Goal: Information Seeking & Learning: Learn about a topic

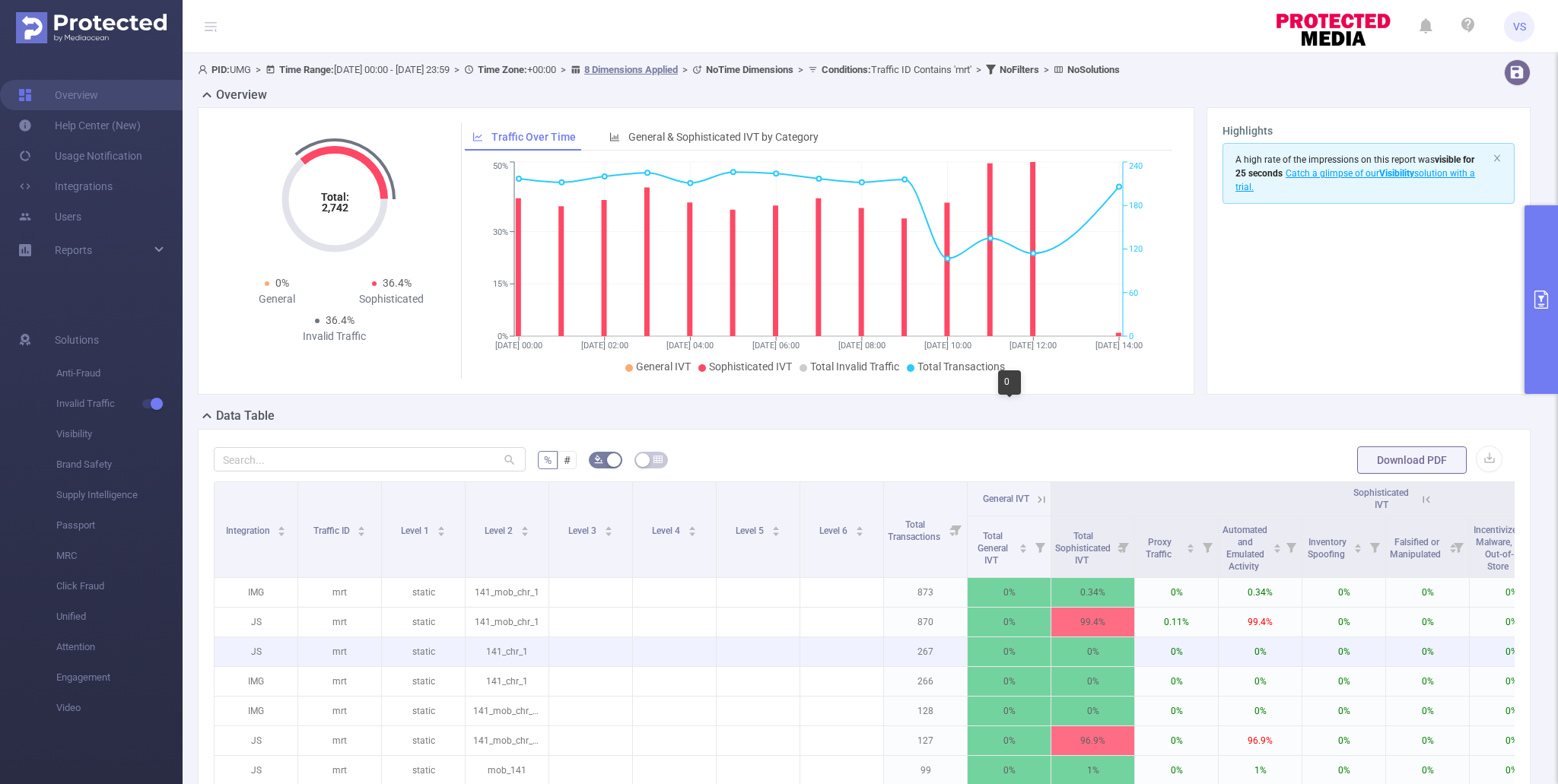
scroll to position [262, 0]
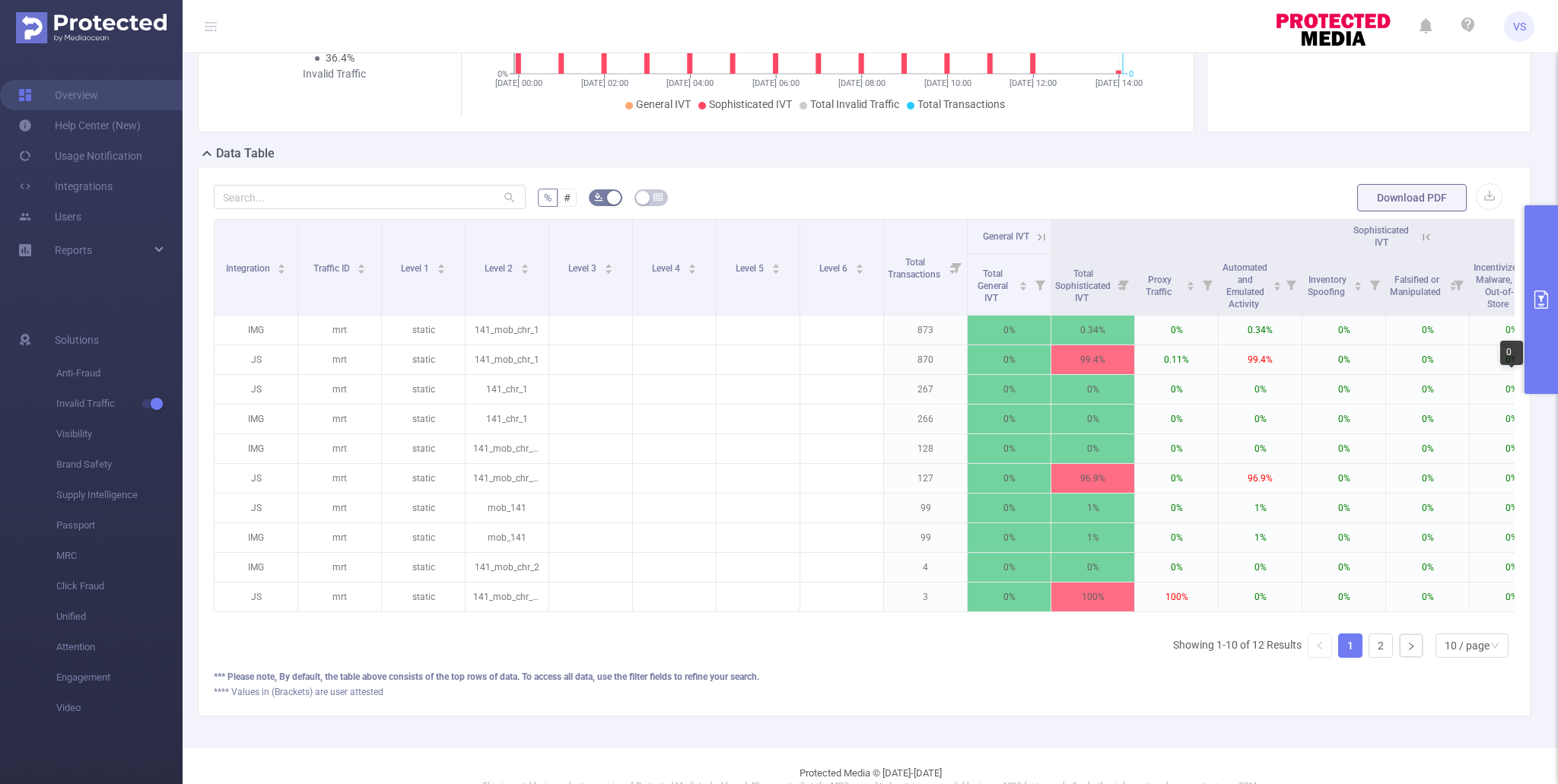
click at [1520, 358] on div "0" at bounding box center [1511, 353] width 22 height 24
click at [1543, 368] on button "primary" at bounding box center [1540, 300] width 33 height 189
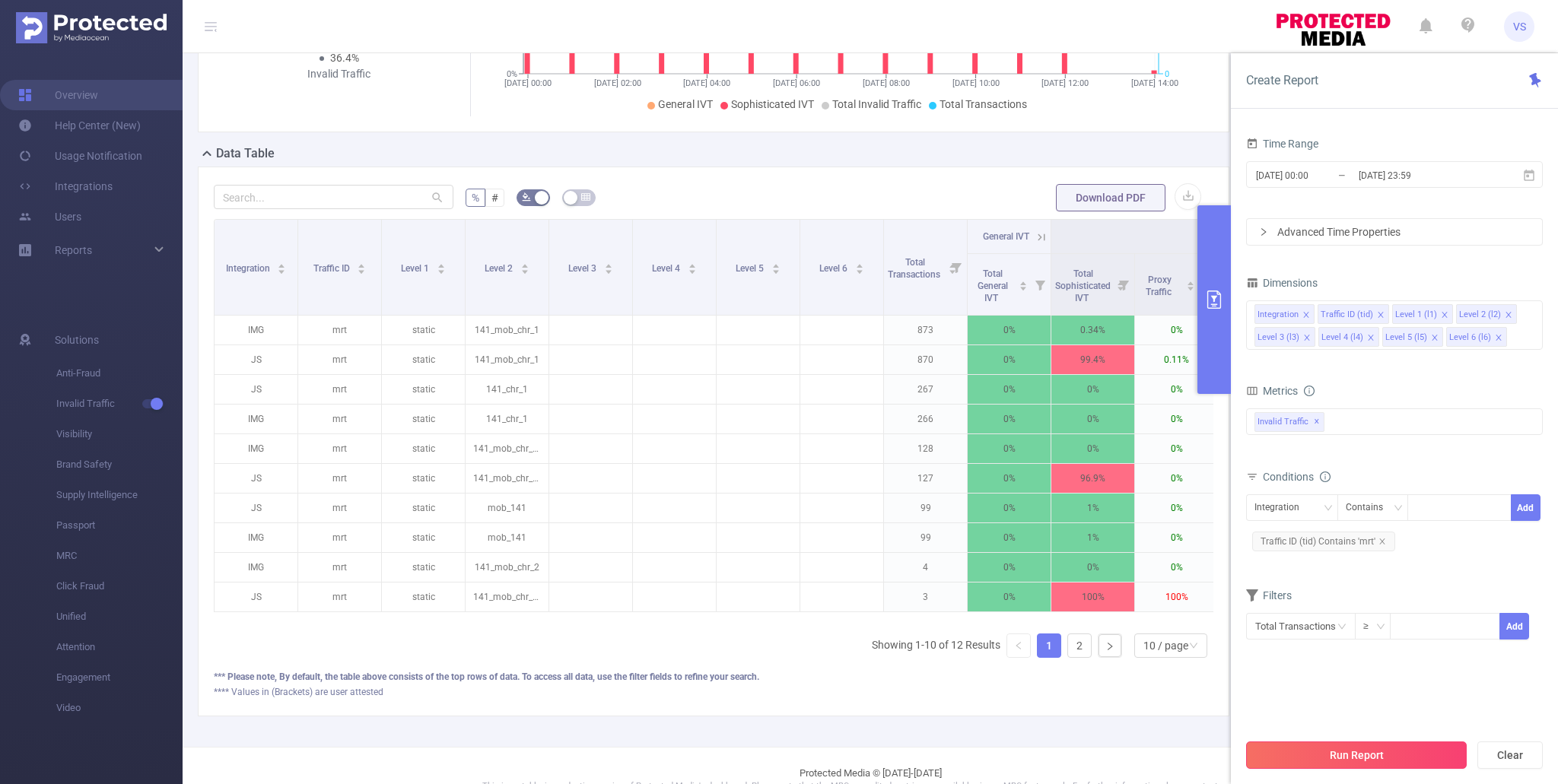
click at [1285, 755] on button "Run Report" at bounding box center [1356, 755] width 220 height 27
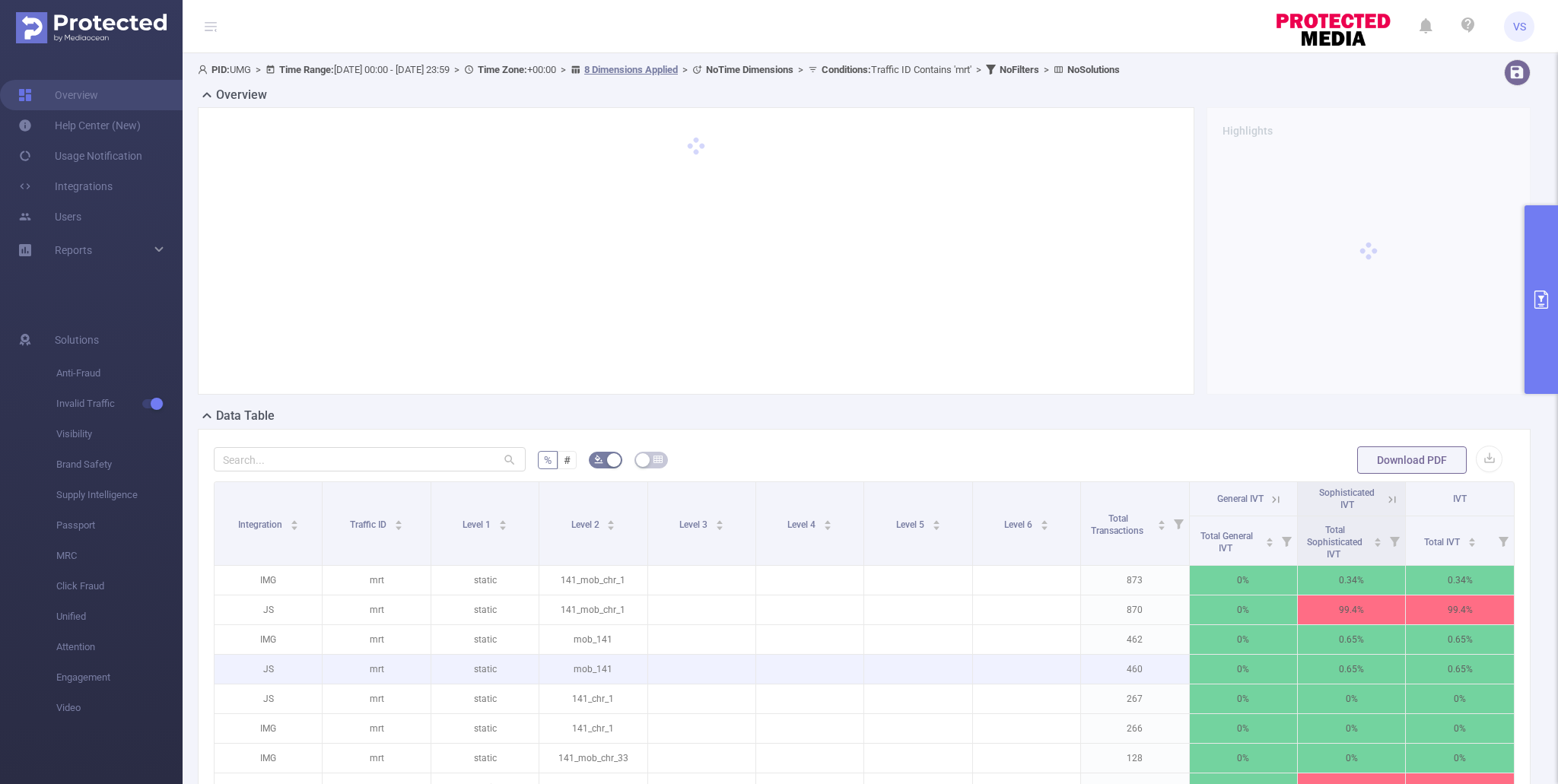
click at [962, 680] on td at bounding box center [918, 669] width 108 height 29
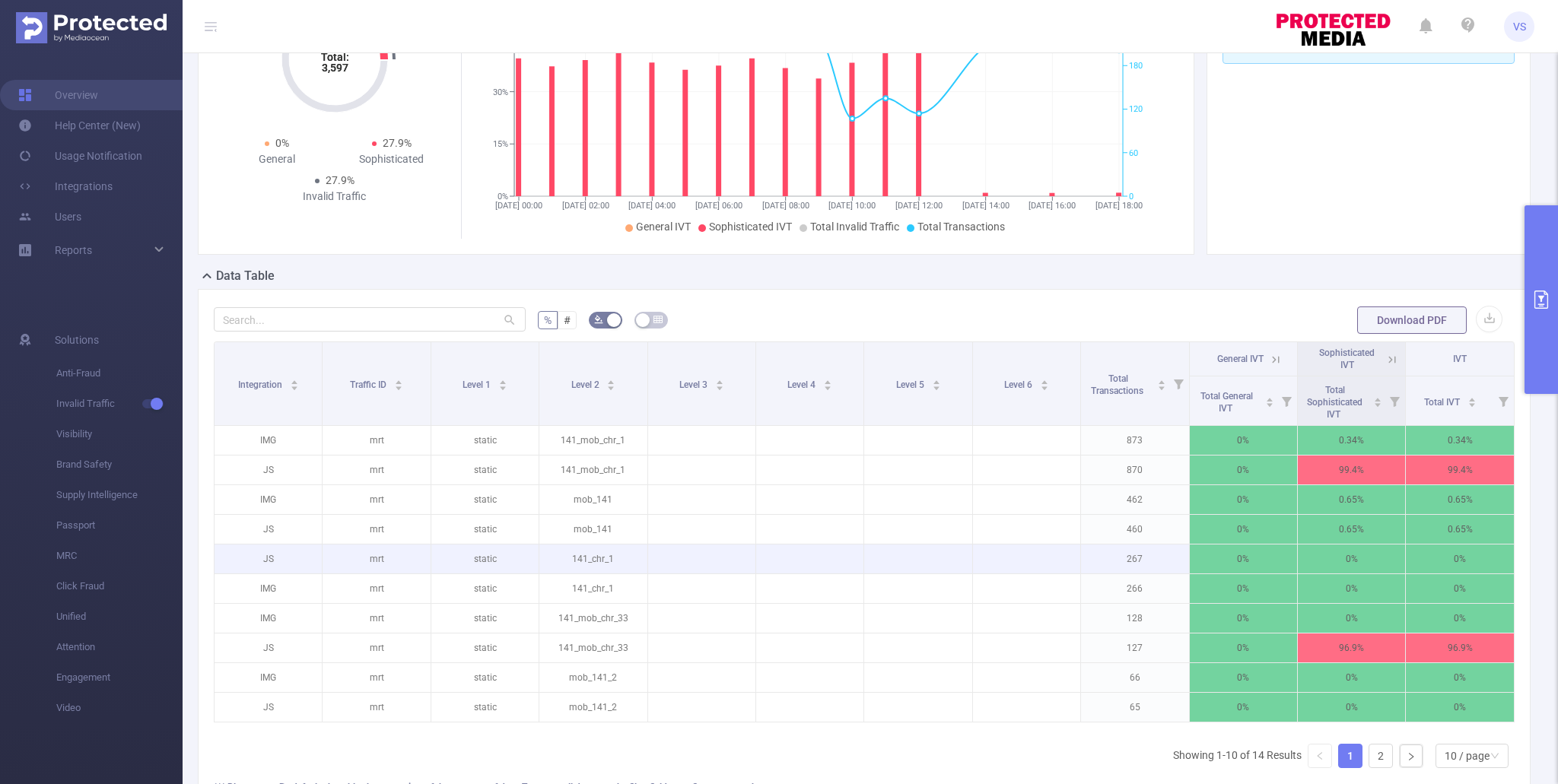
scroll to position [143, 0]
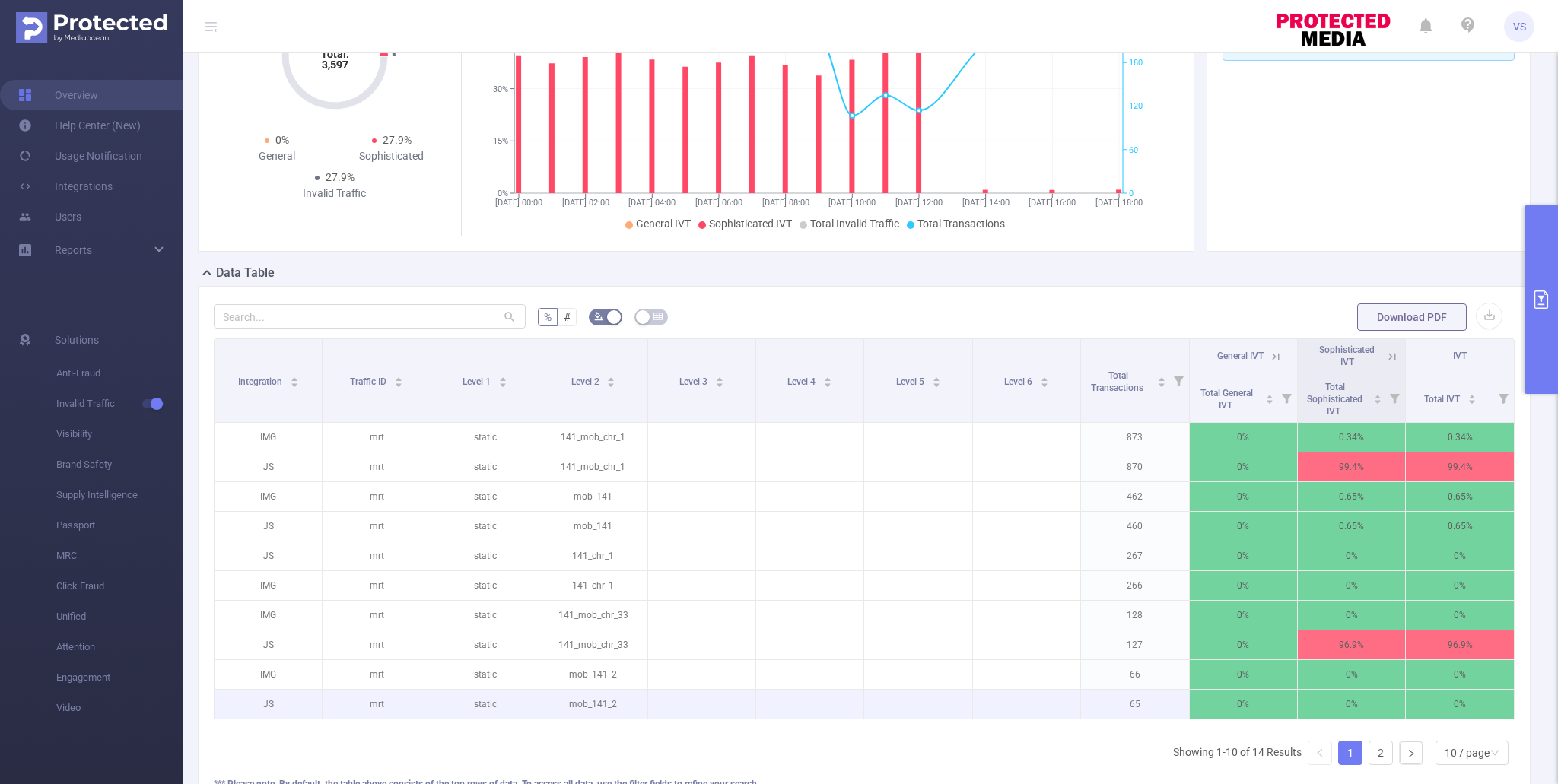
click at [979, 708] on p at bounding box center [1026, 704] width 107 height 16
click at [1345, 692] on p "0%" at bounding box center [1351, 704] width 107 height 29
click at [1243, 718] on td "0%" at bounding box center [1243, 704] width 108 height 29
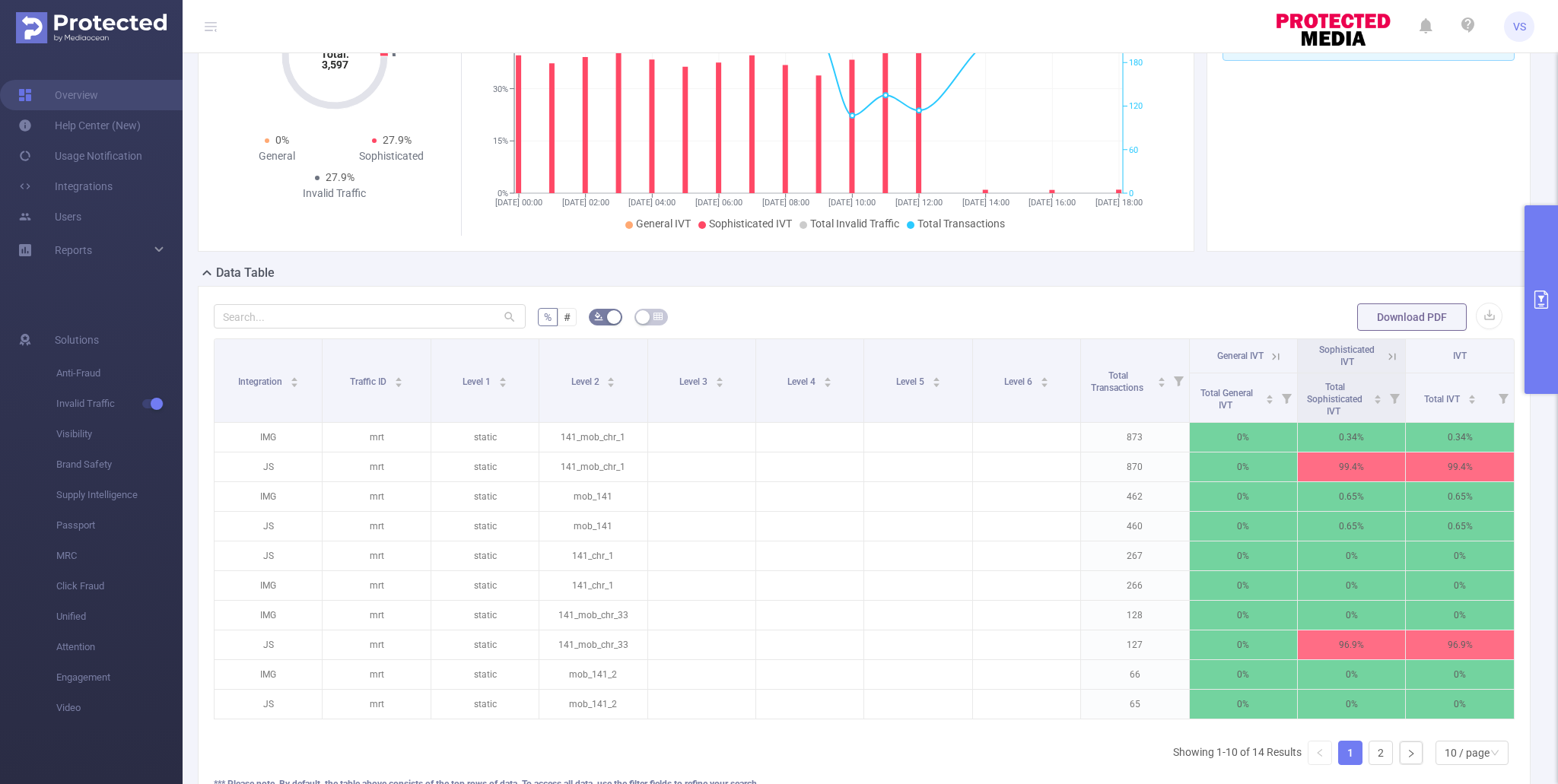
scroll to position [83, 0]
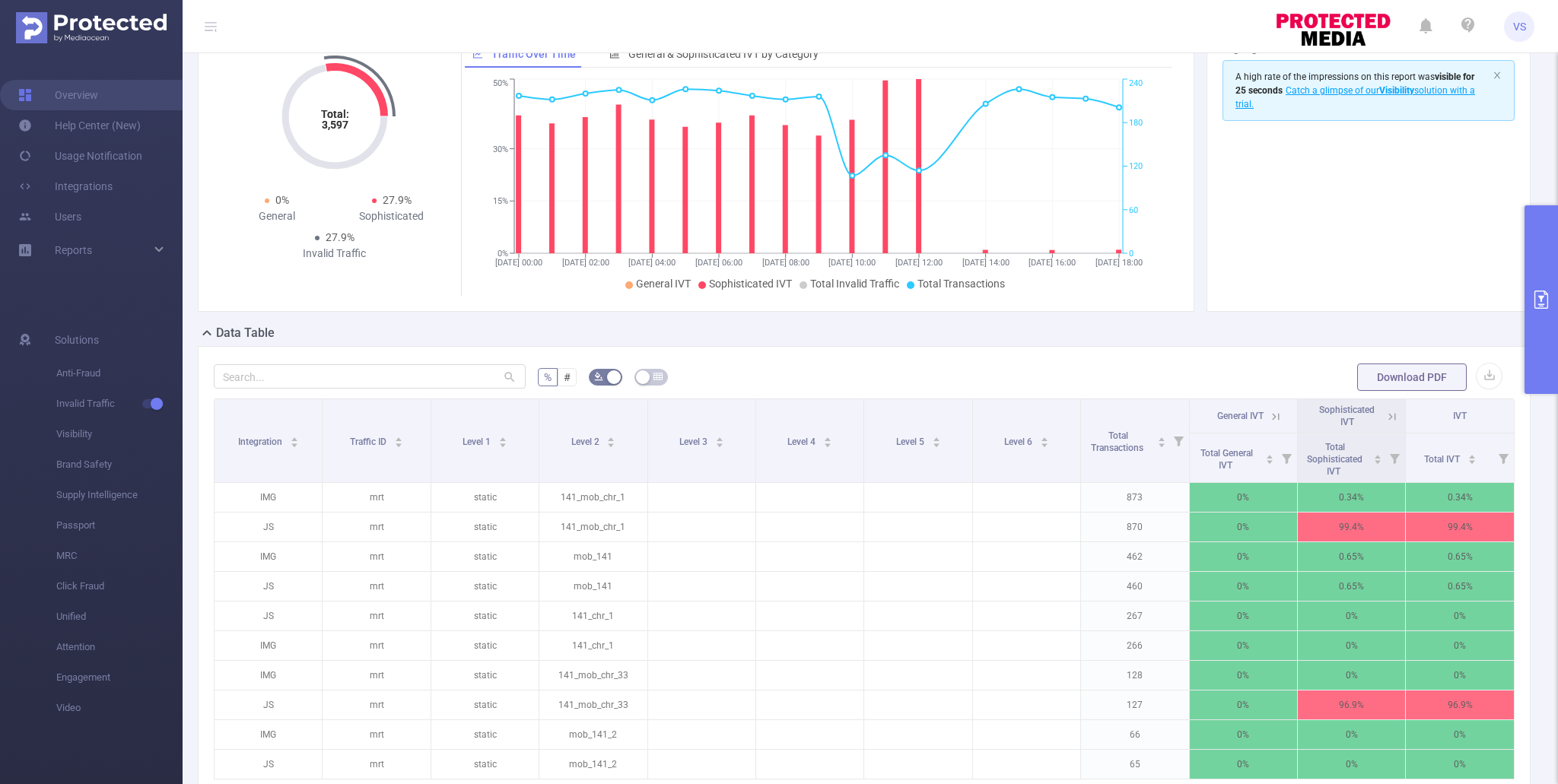
click at [1542, 336] on button "primary" at bounding box center [1540, 300] width 33 height 189
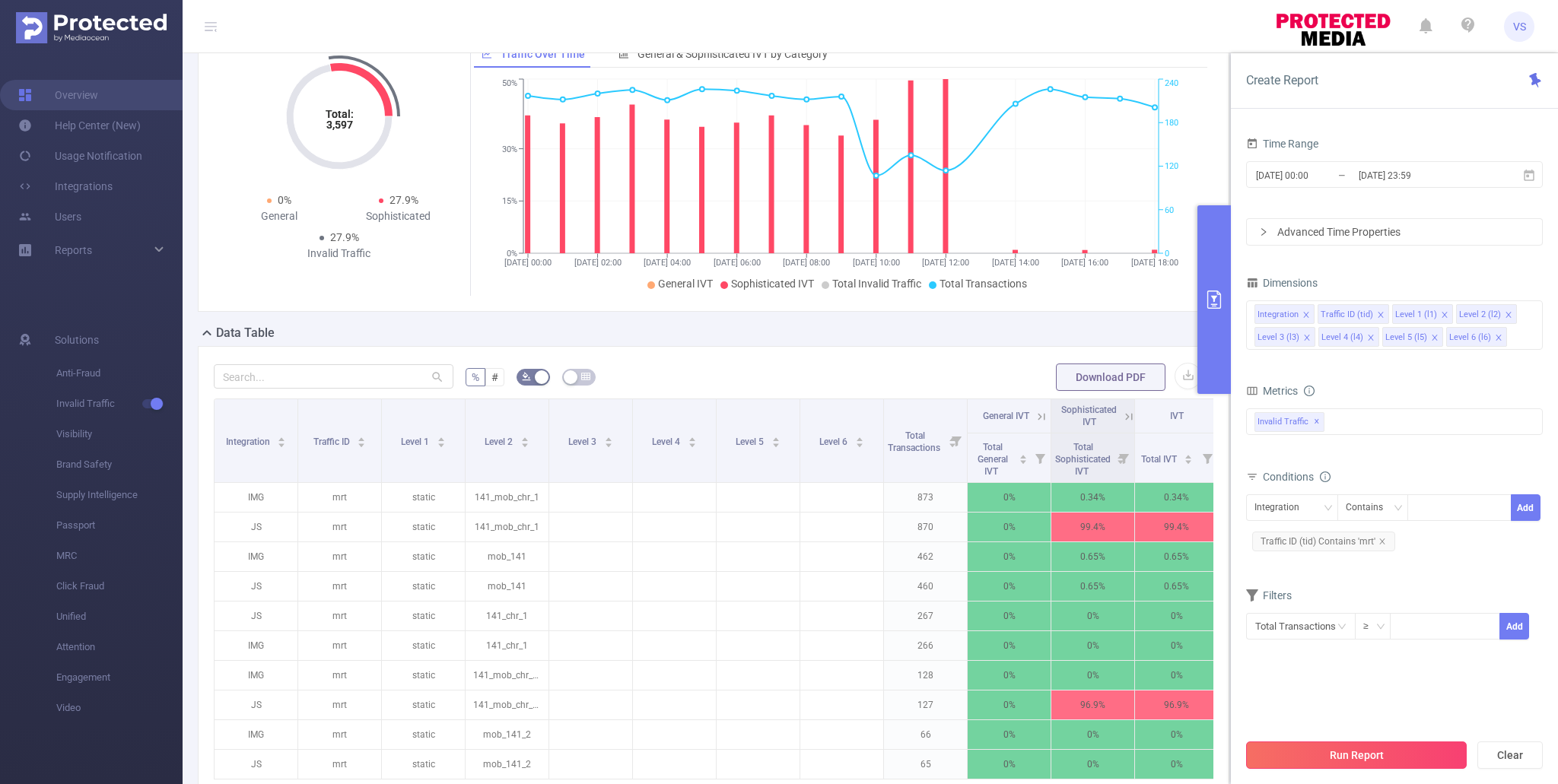
click at [1359, 753] on button "Run Report" at bounding box center [1356, 755] width 220 height 27
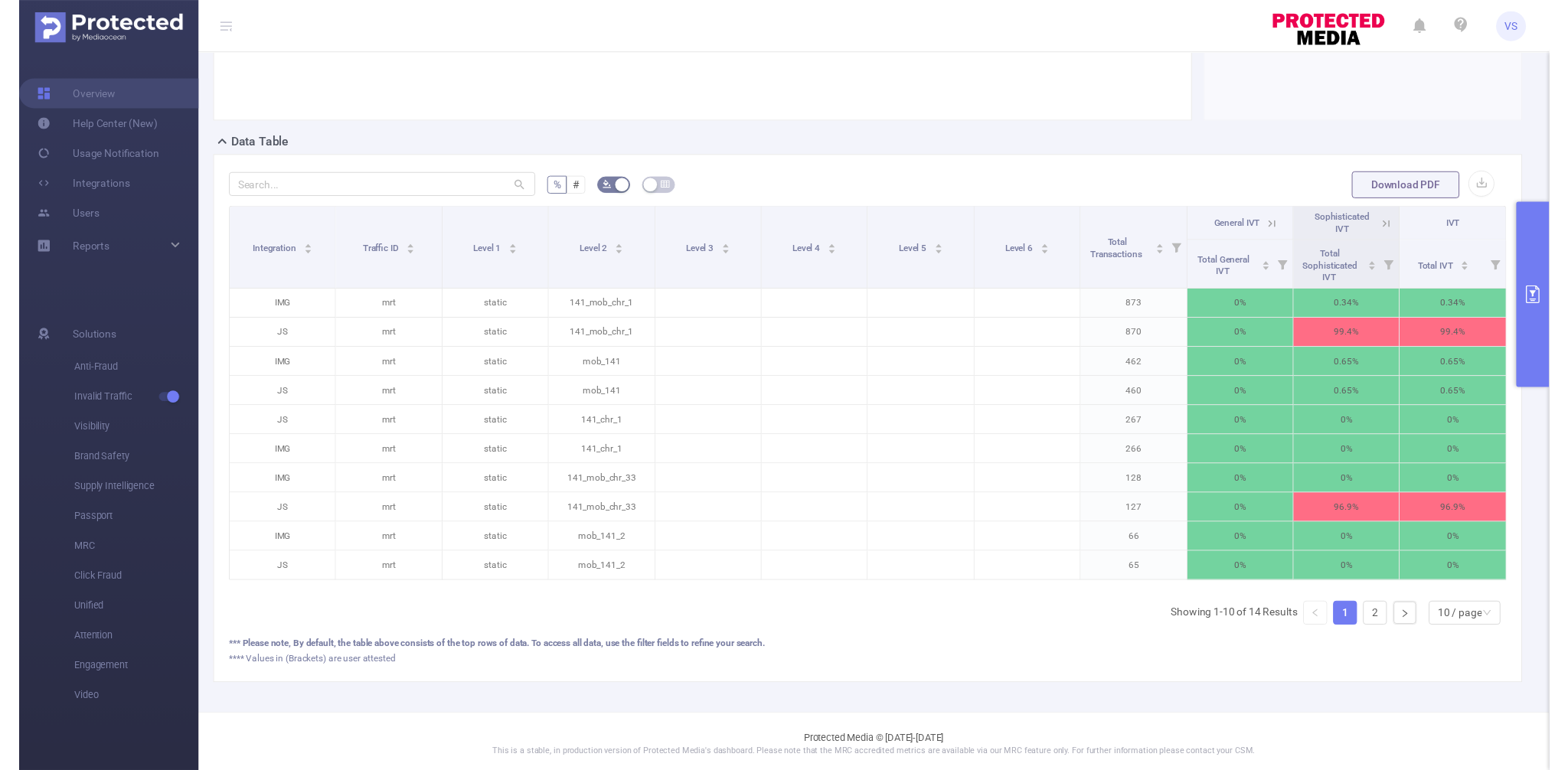
scroll to position [277, 0]
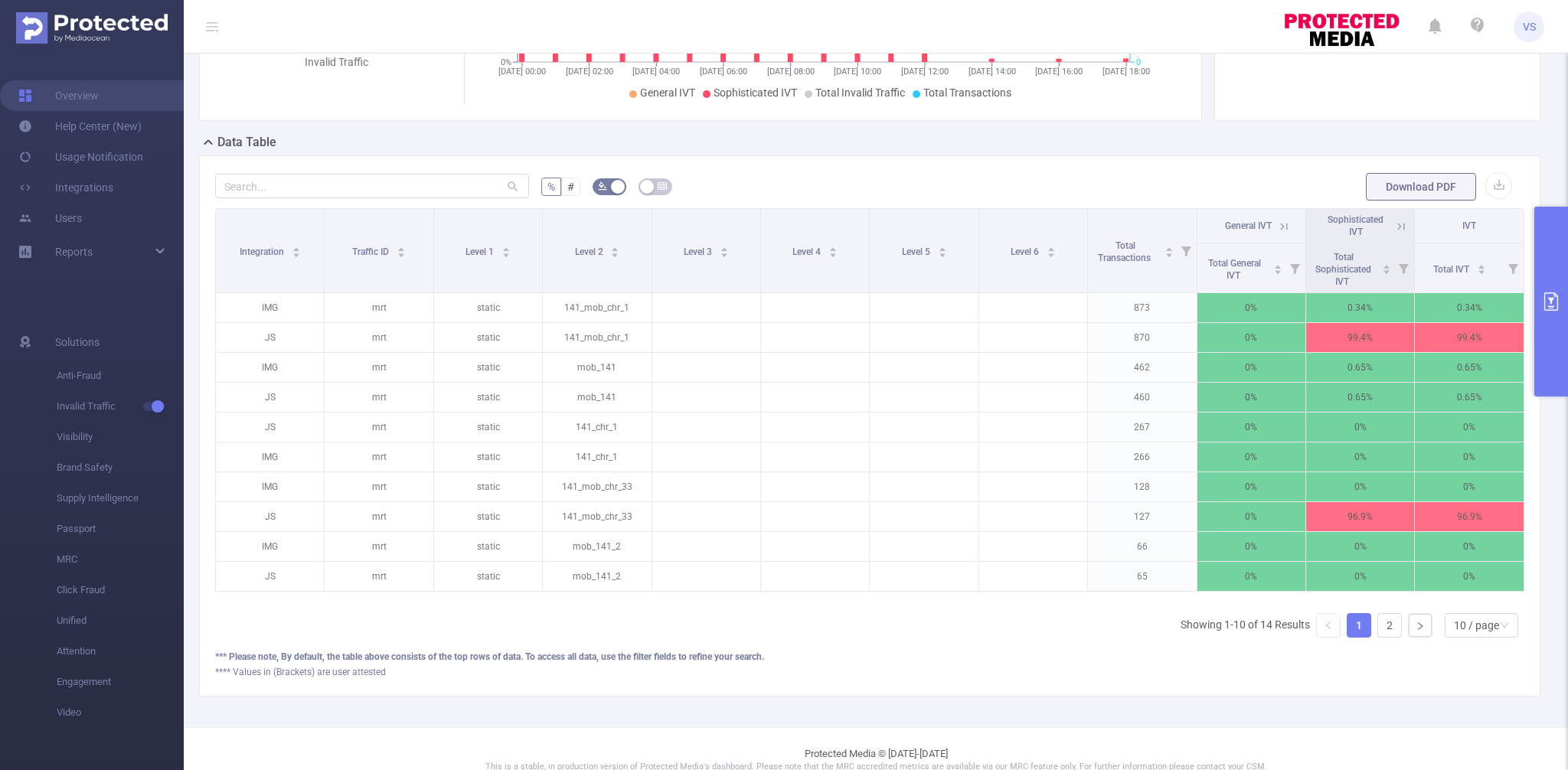
click at [1555, 339] on button "primary" at bounding box center [1550, 302] width 33 height 190
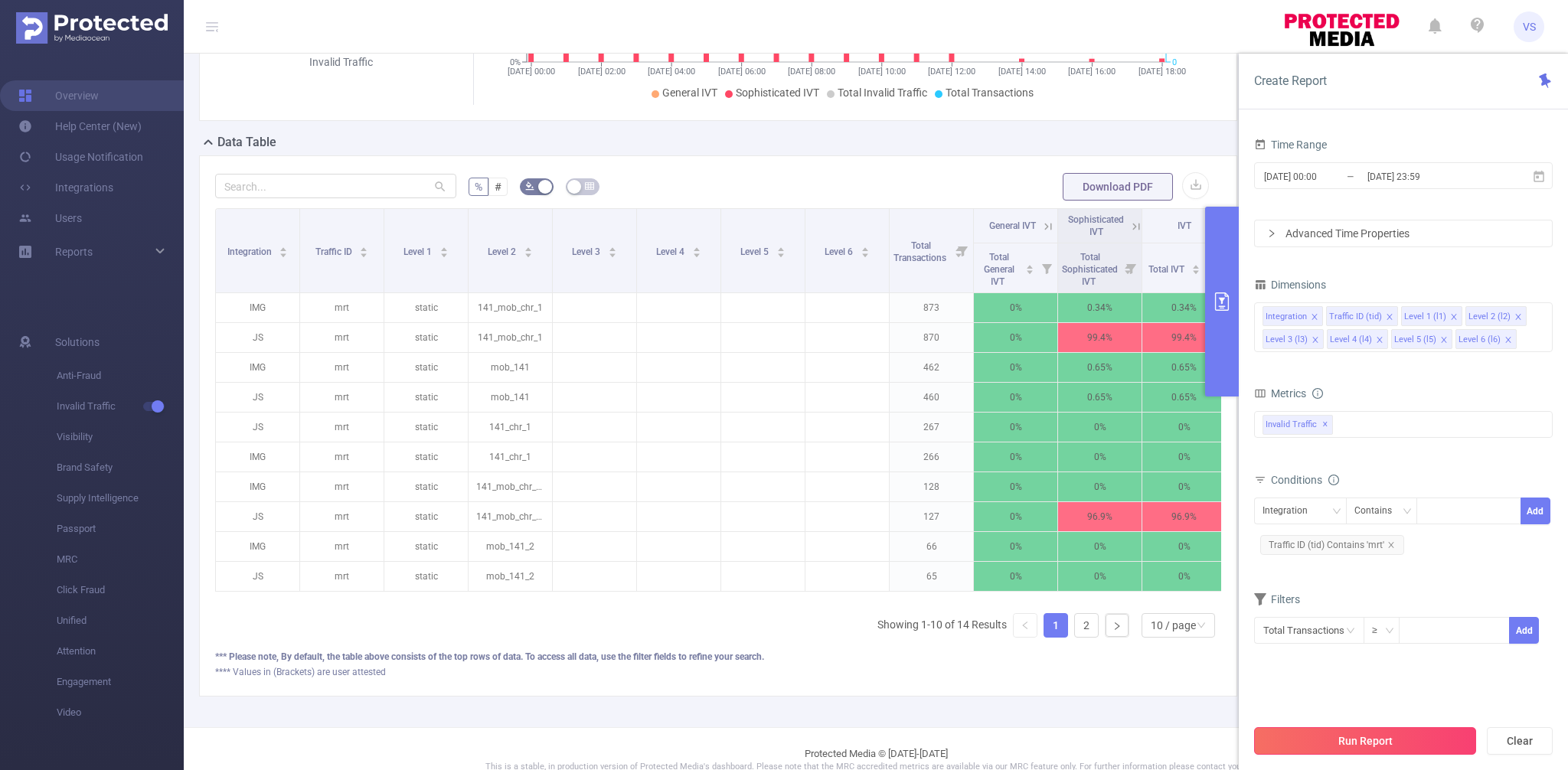
click at [1337, 749] on button "Run Report" at bounding box center [1365, 742] width 222 height 27
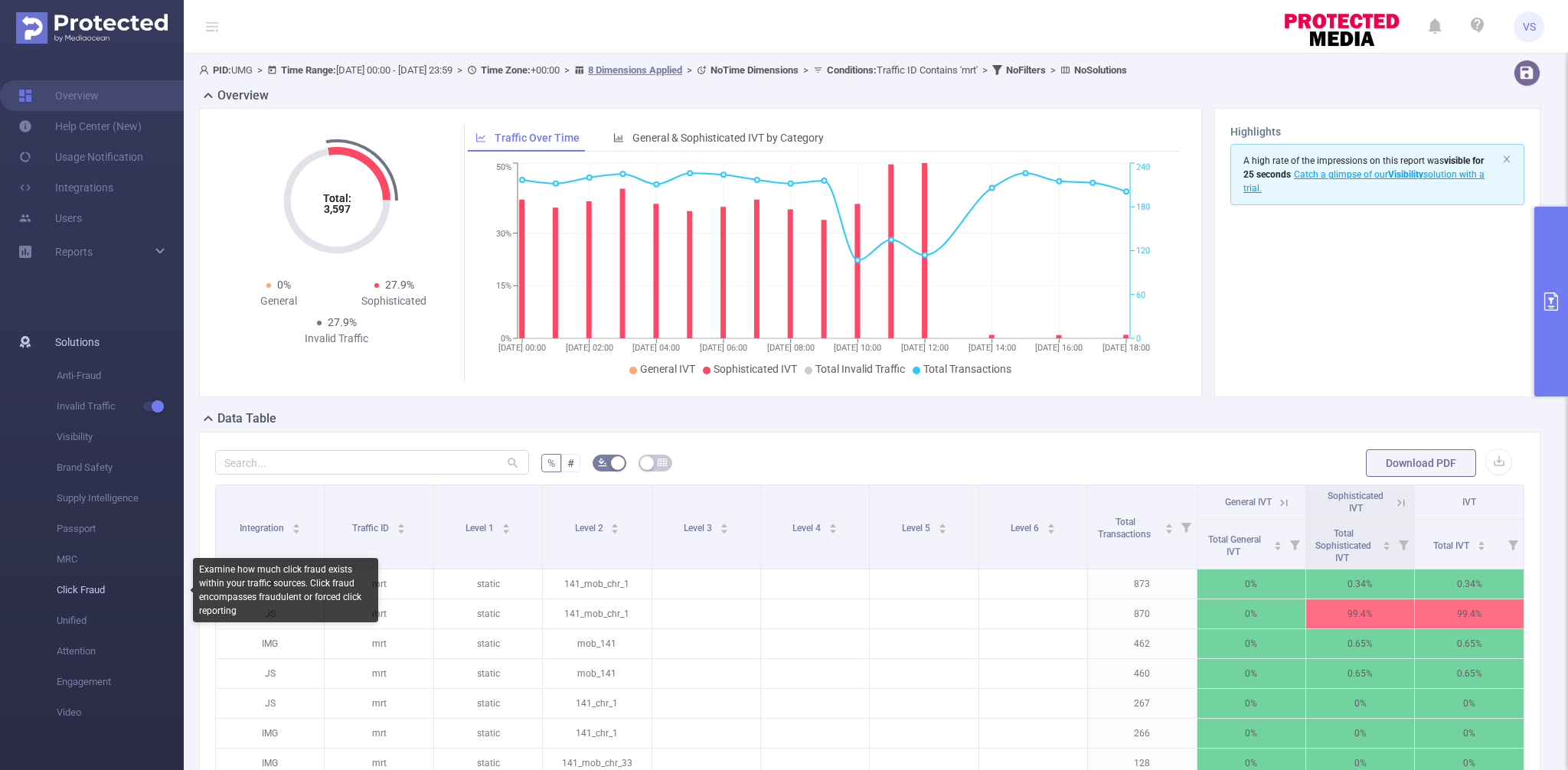
click at [110, 589] on span "Click Fraud" at bounding box center [121, 590] width 127 height 30
click at [88, 593] on span "Click Fraud" at bounding box center [121, 590] width 127 height 30
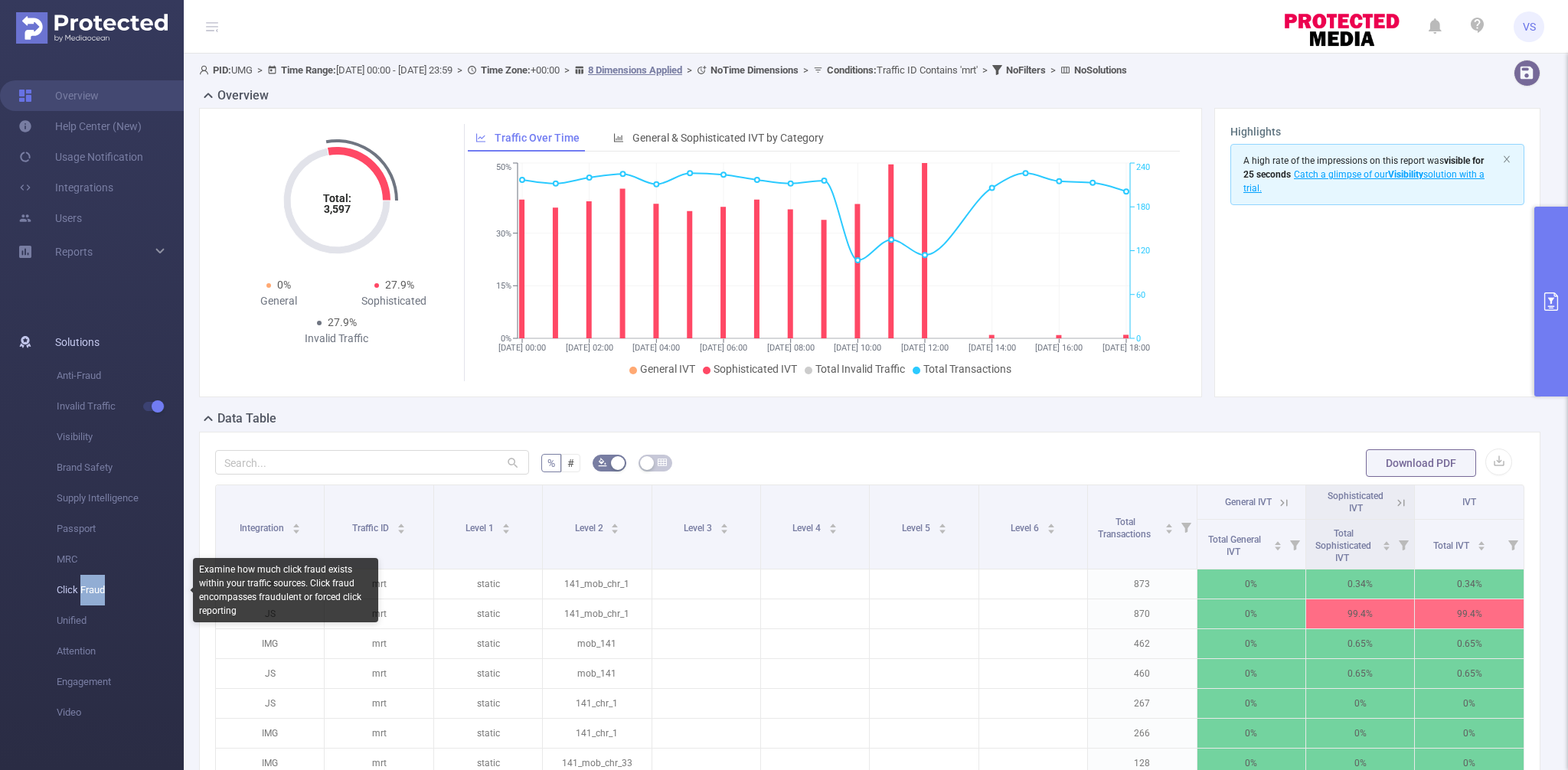
click at [88, 593] on span "Click Fraud" at bounding box center [121, 590] width 127 height 30
click at [81, 600] on span "Click Fraud" at bounding box center [121, 590] width 127 height 30
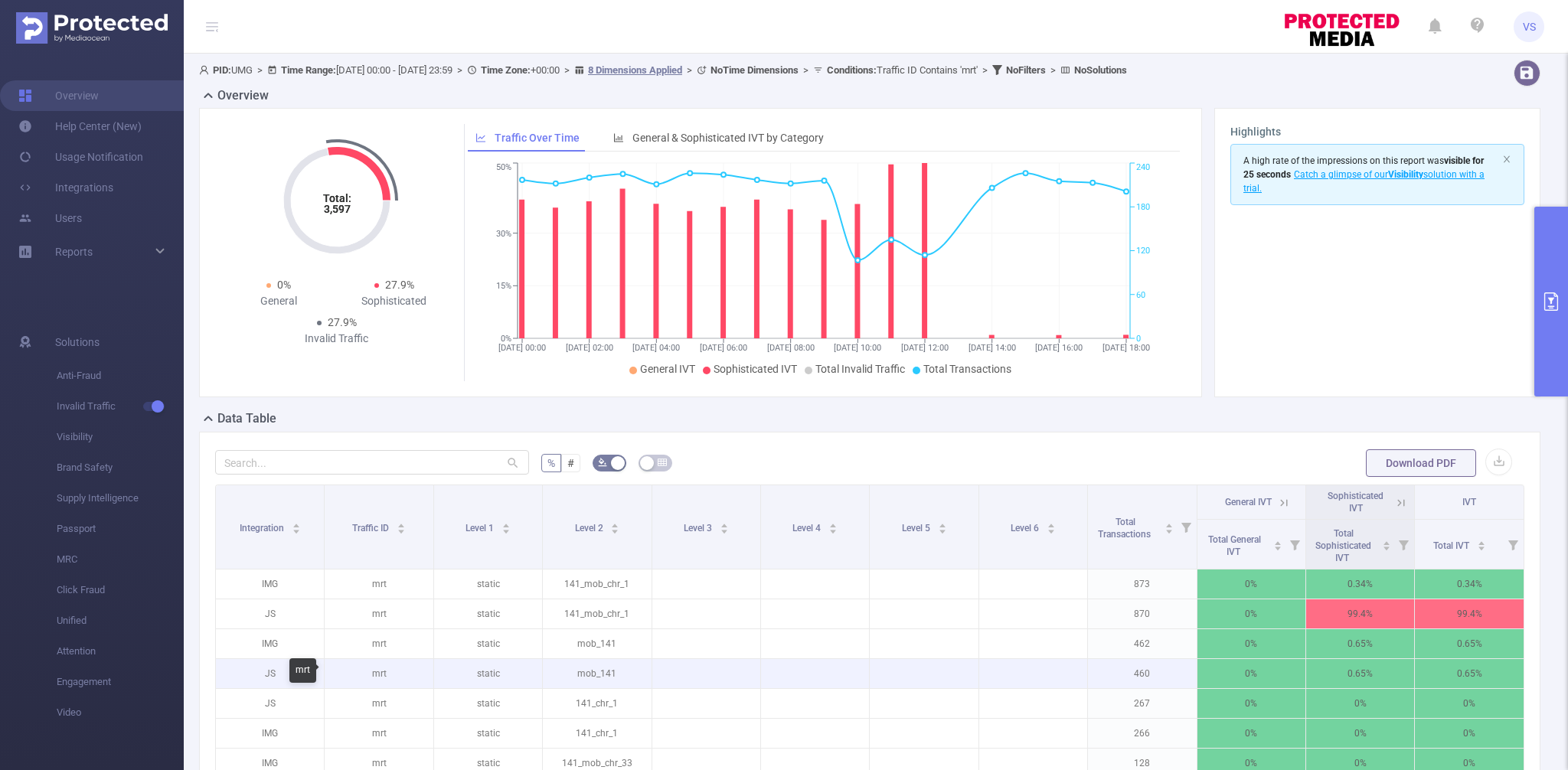
click at [365, 680] on p "mrt" at bounding box center [379, 674] width 108 height 29
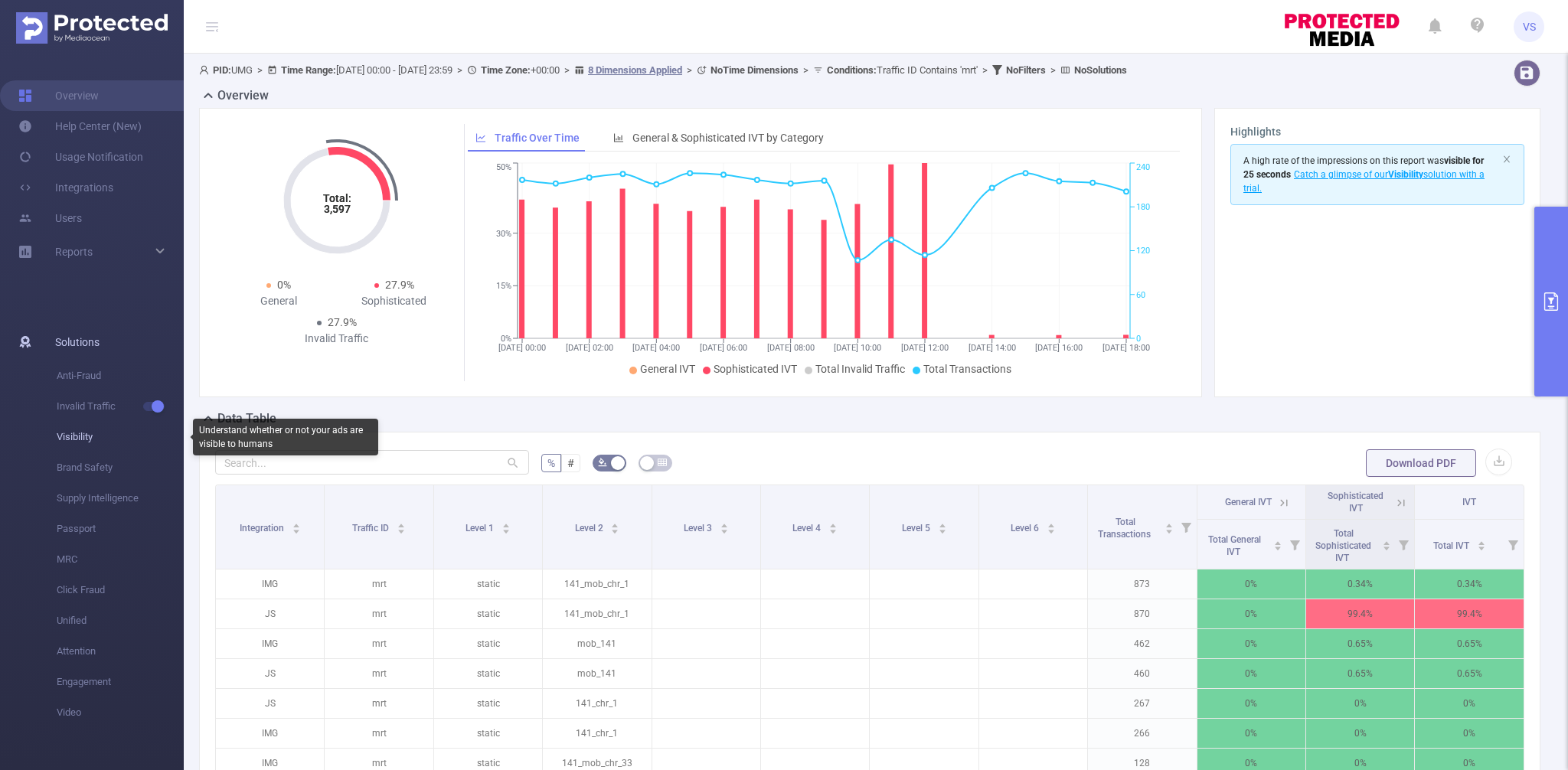
click at [89, 436] on span "Visibility" at bounding box center [121, 436] width 127 height 30
click at [83, 436] on span "Visibility" at bounding box center [121, 436] width 127 height 30
click at [107, 124] on link "Help Center (New)" at bounding box center [80, 126] width 124 height 30
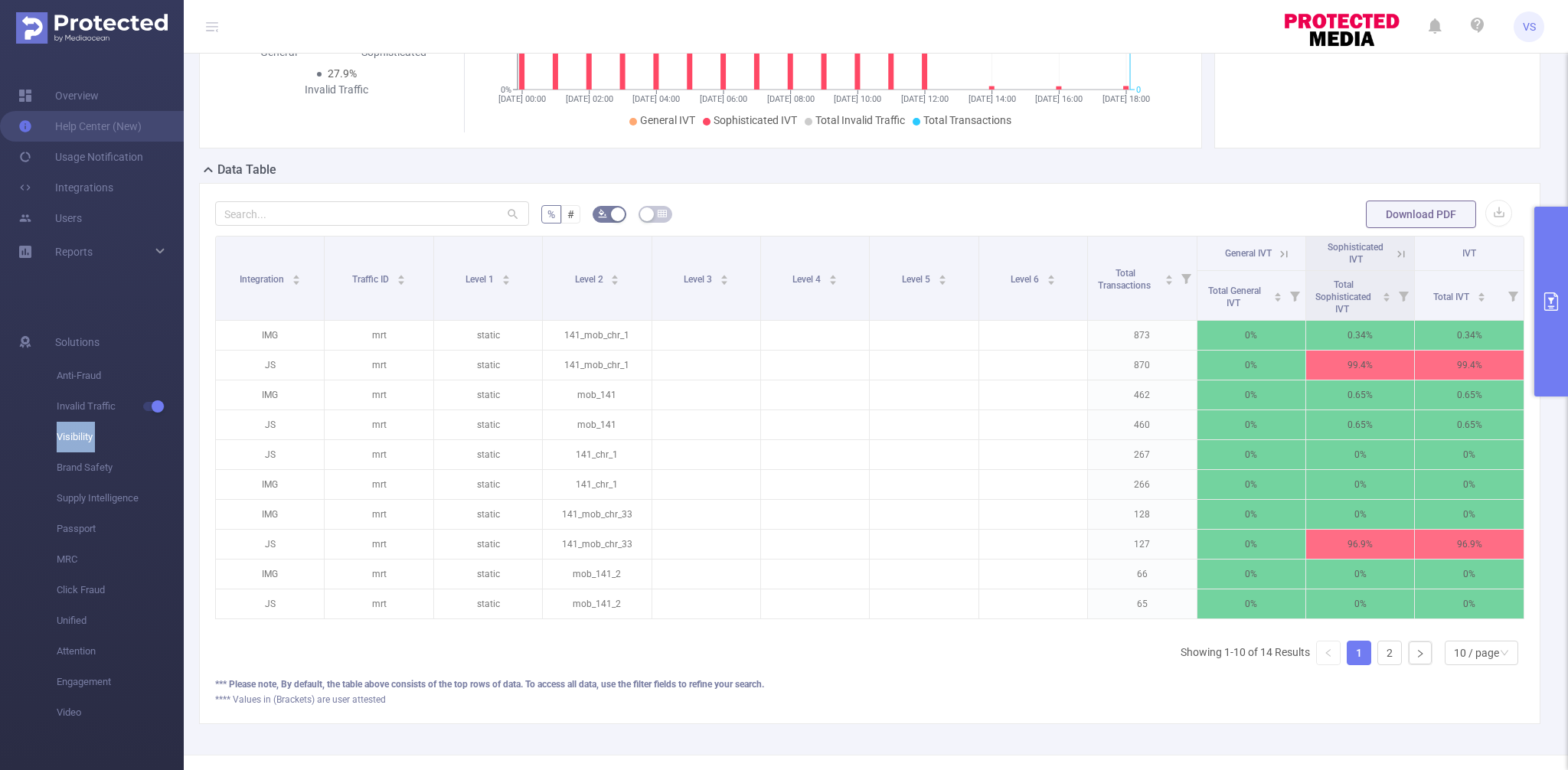
scroll to position [266, 0]
